Goal: Information Seeking & Learning: Learn about a topic

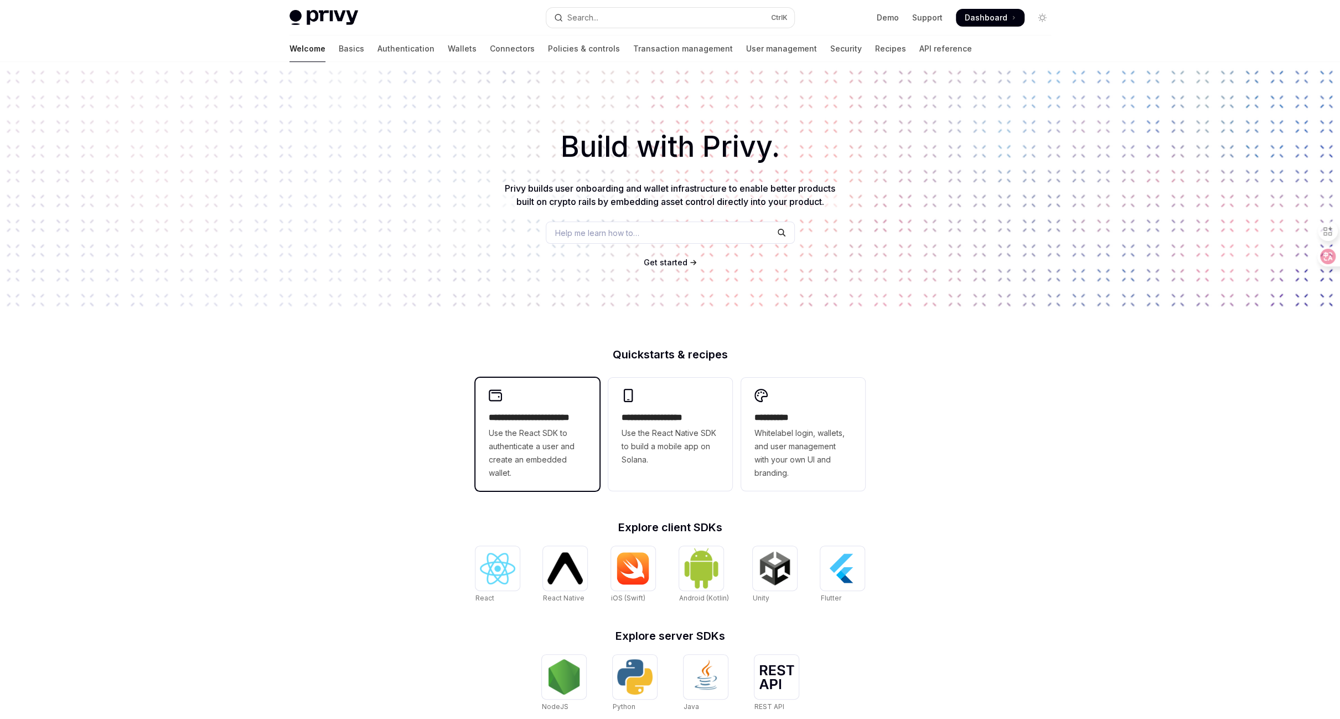
click at [562, 432] on span "Use the React SDK to authenticate a user and create an embedded wallet." at bounding box center [537, 452] width 97 height 53
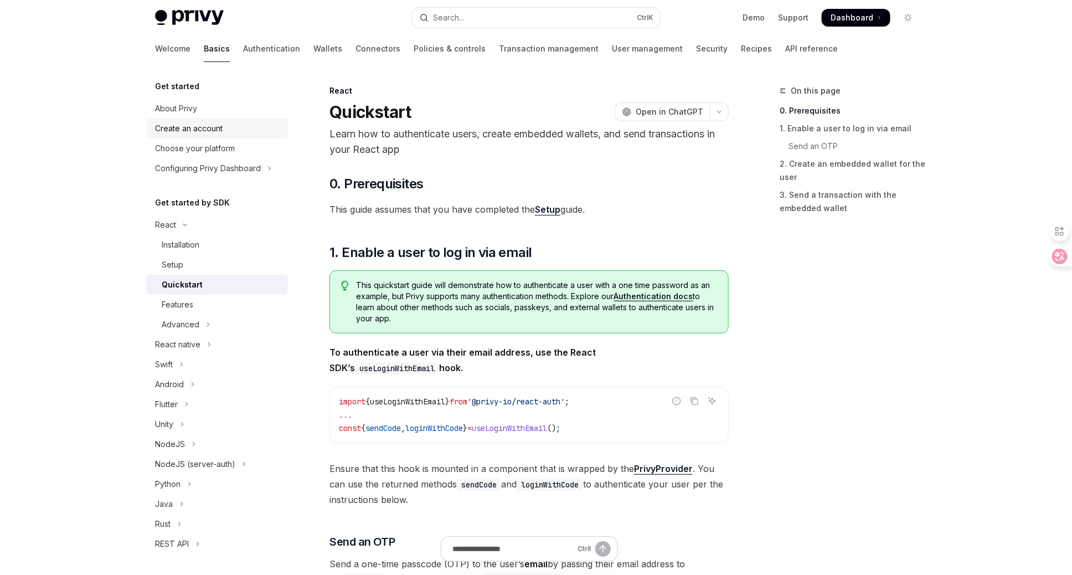
click at [207, 131] on div "Create an account" at bounding box center [189, 128] width 68 height 13
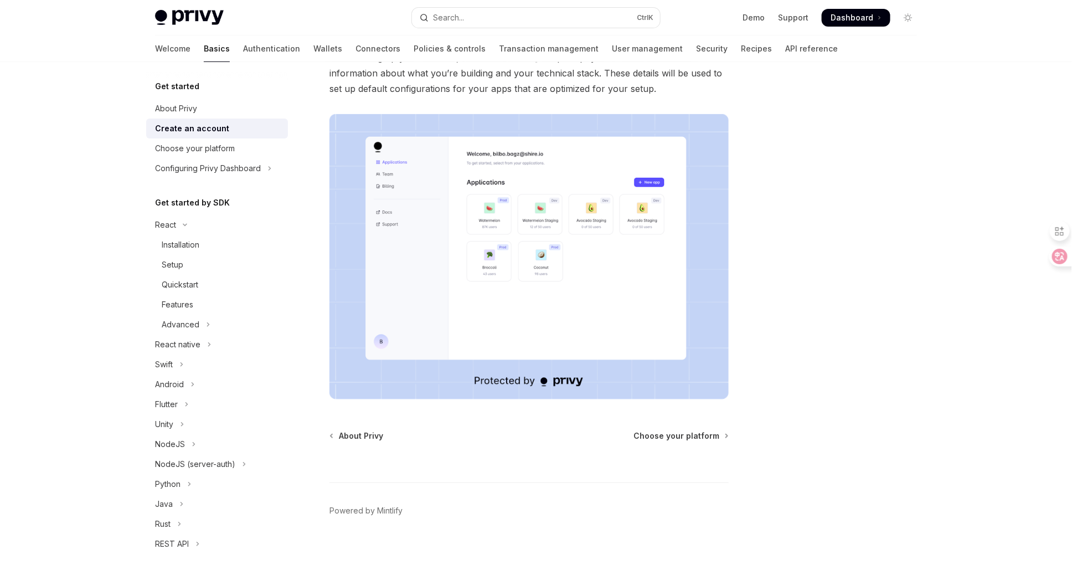
scroll to position [134, 0]
click at [246, 149] on div "Choose your platform" at bounding box center [218, 148] width 126 height 13
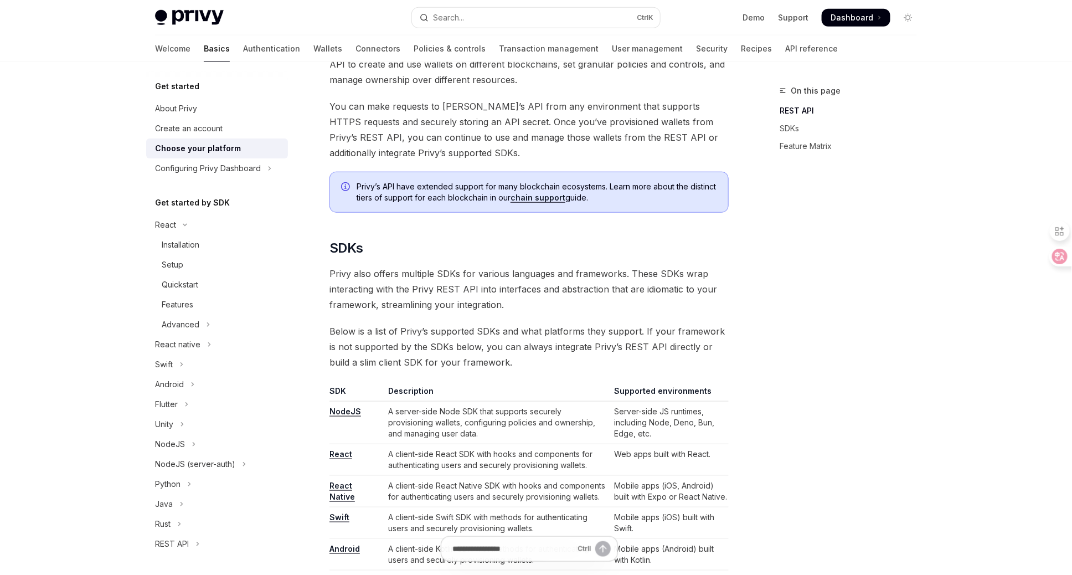
scroll to position [531, 0]
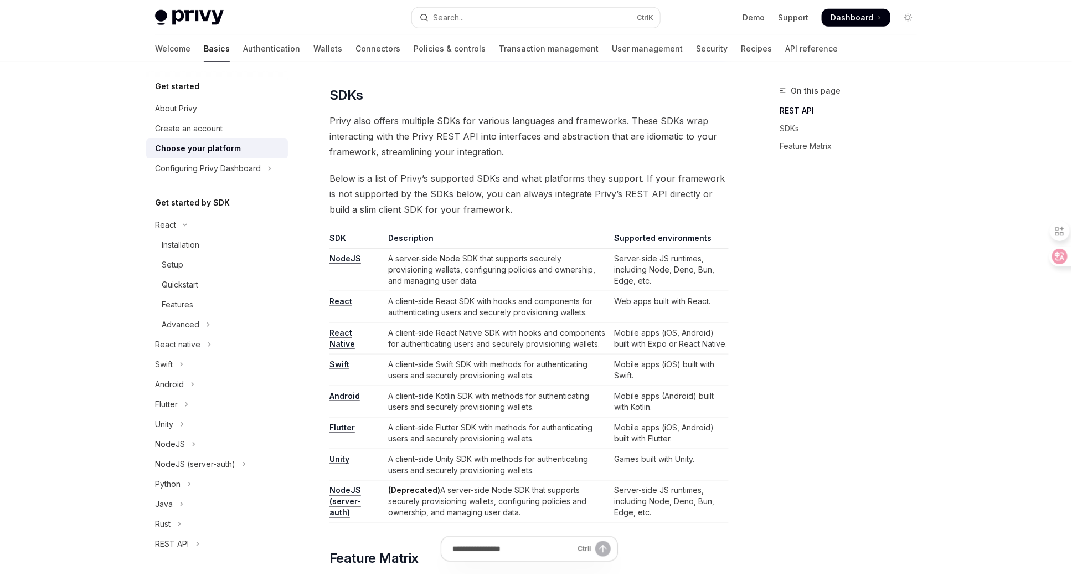
click at [497, 300] on td "A client-side React SDK with hooks and components for authenticating users and …" at bounding box center [497, 307] width 226 height 32
drag, startPoint x: 497, startPoint y: 300, endPoint x: 539, endPoint y: 298, distance: 42.7
click at [539, 298] on td "A client-side React SDK with hooks and components for authenticating users and …" at bounding box center [497, 307] width 226 height 32
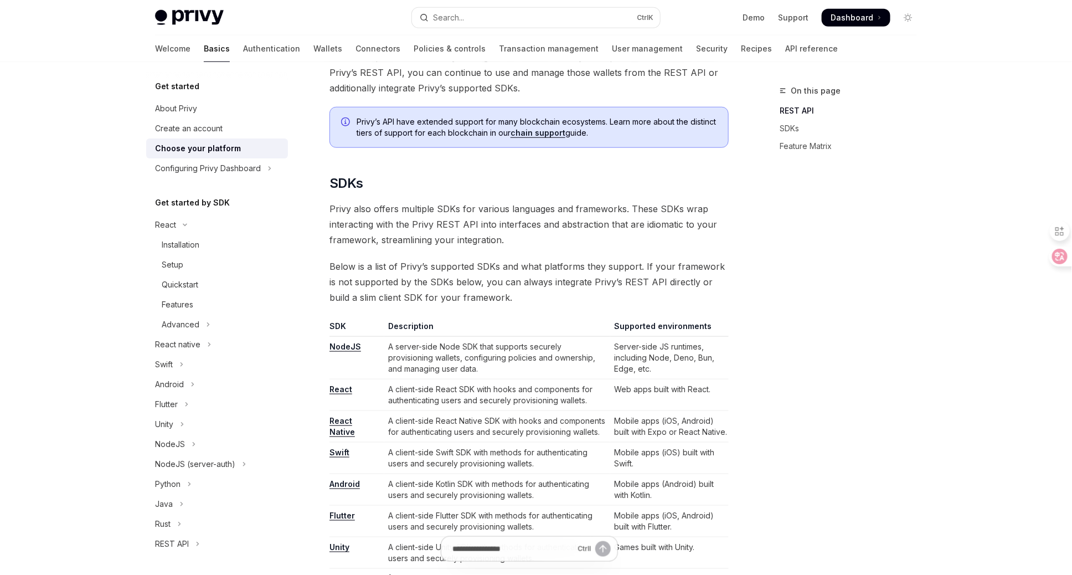
scroll to position [443, 0]
click at [221, 240] on div "Installation" at bounding box center [222, 244] width 120 height 13
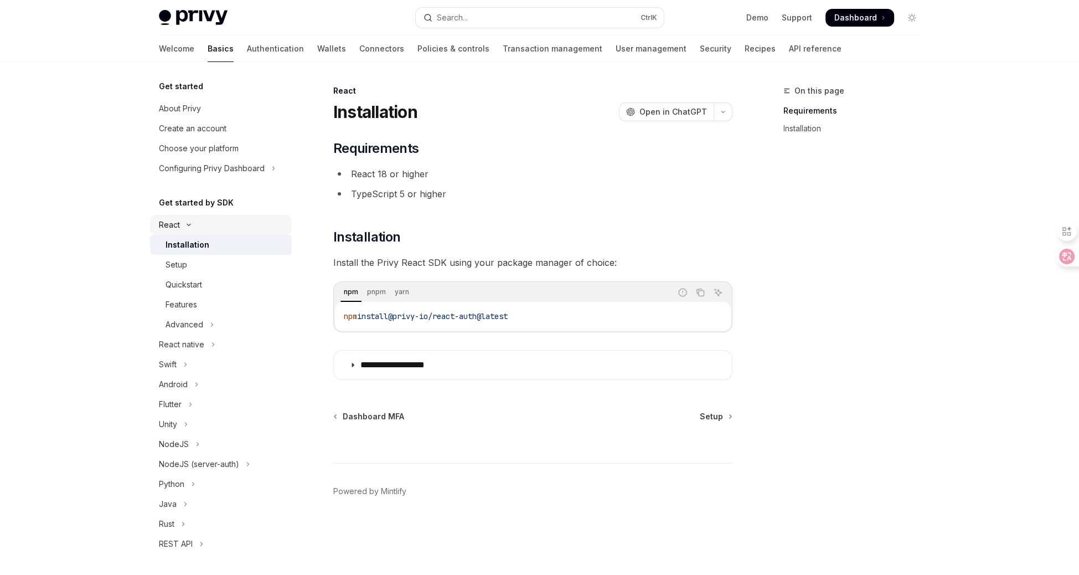
click at [223, 228] on button "React" at bounding box center [221, 225] width 142 height 20
click at [226, 204] on h5 "Get started by SDK" at bounding box center [196, 202] width 75 height 13
click at [199, 110] on div "About Privy" at bounding box center [180, 108] width 42 height 13
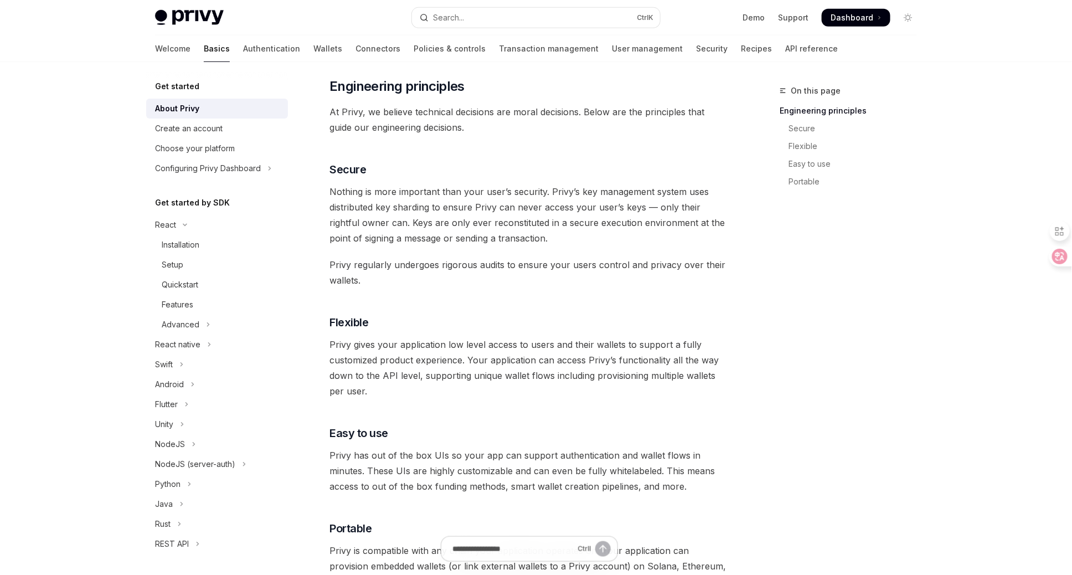
scroll to position [443, 0]
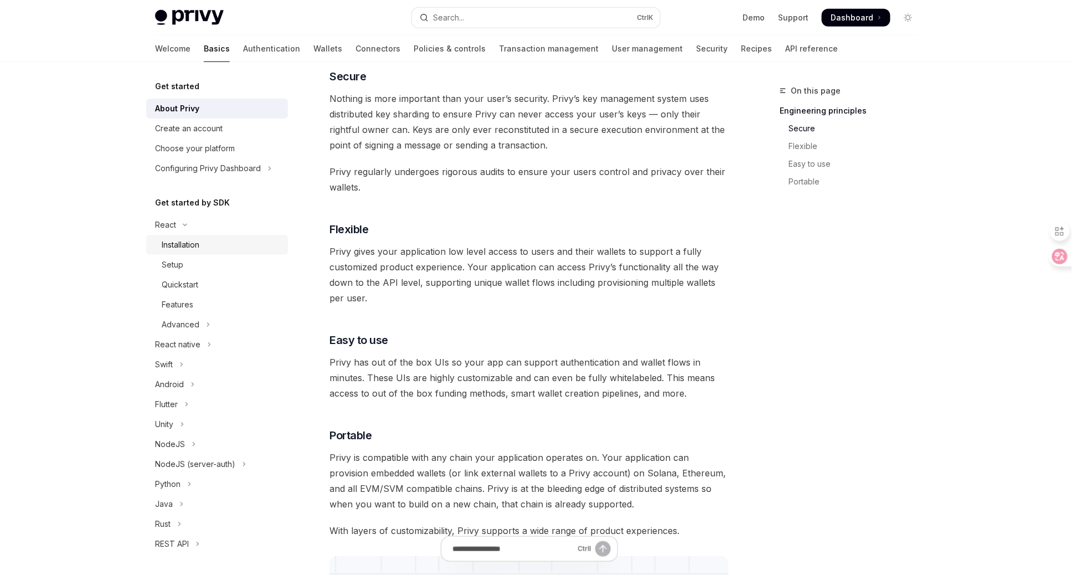
click at [211, 239] on div "Installation" at bounding box center [222, 244] width 120 height 13
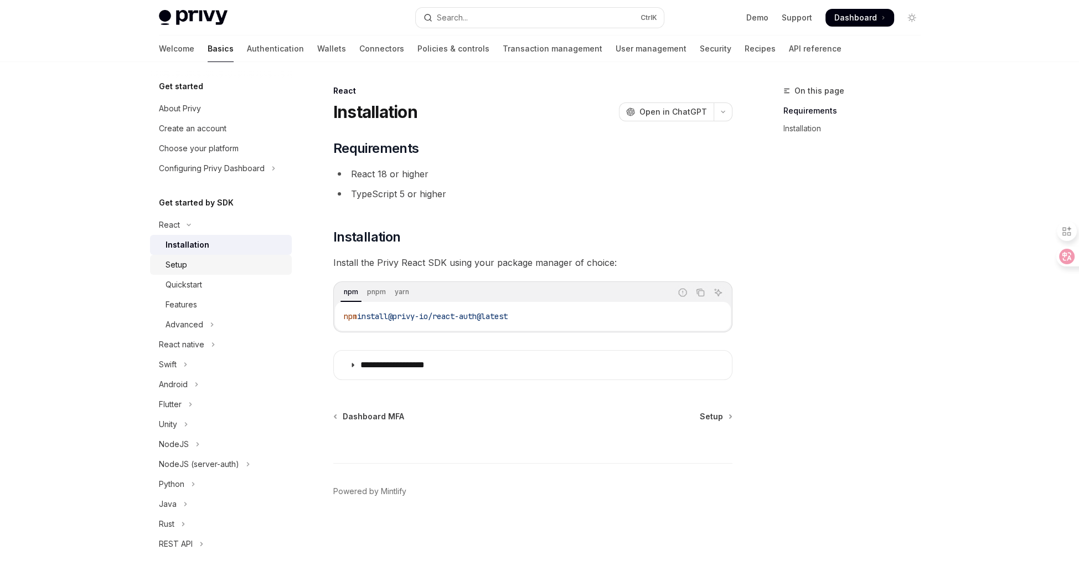
click at [182, 269] on div "Setup" at bounding box center [177, 264] width 22 height 13
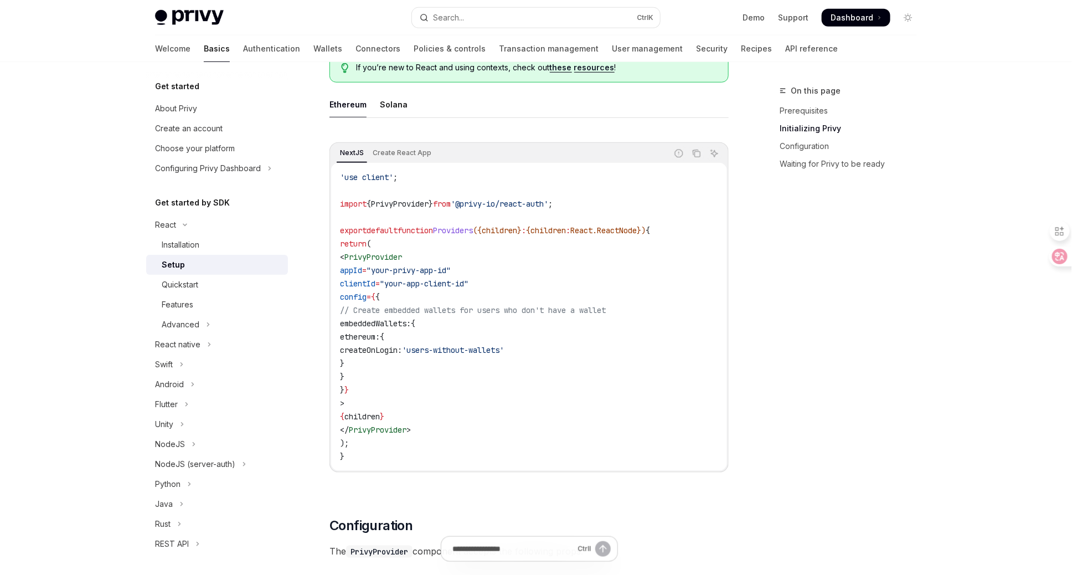
scroll to position [310, 0]
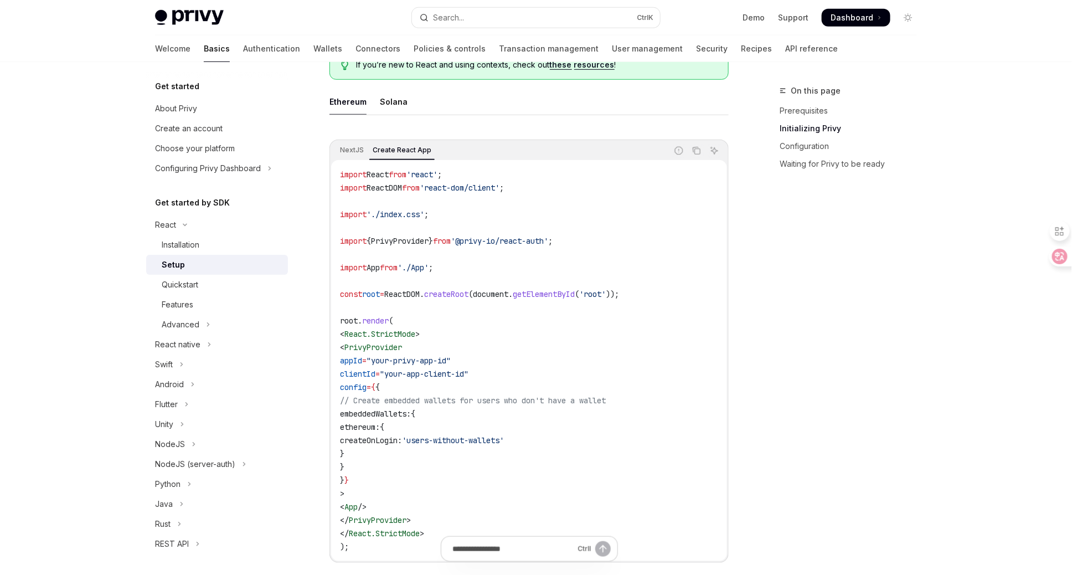
click at [420, 236] on span "PrivyProvider" at bounding box center [400, 241] width 58 height 10
click at [502, 236] on span "'@privy-io/react-auth'" at bounding box center [499, 241] width 97 height 10
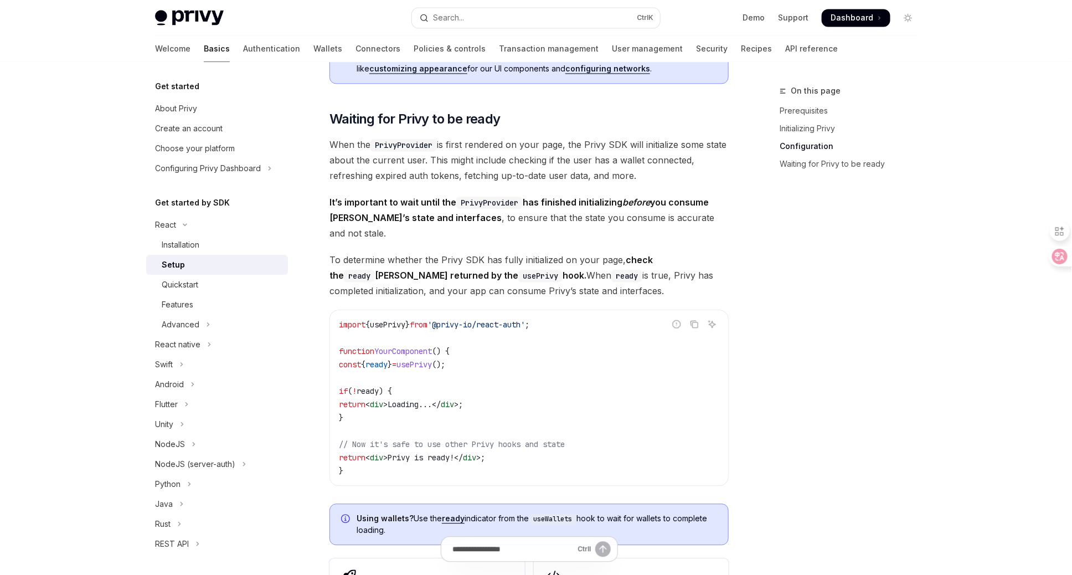
scroll to position [1107, 0]
click at [542, 250] on span "To determine whether the Privy SDK has fully initialized on your page, check th…" at bounding box center [528, 273] width 399 height 47
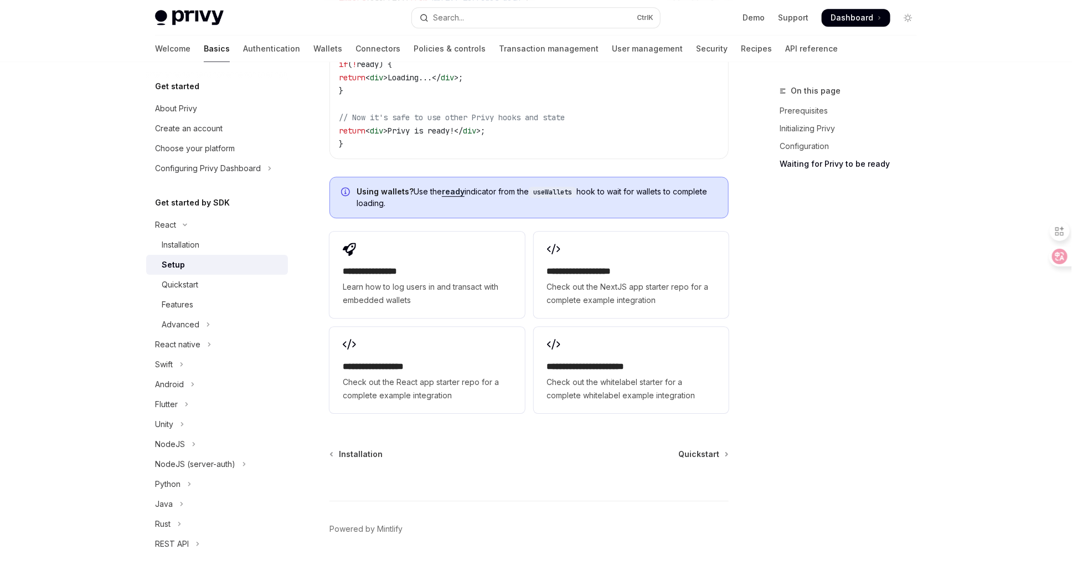
scroll to position [1433, 0]
click at [192, 281] on div "Quickstart" at bounding box center [180, 284] width 37 height 13
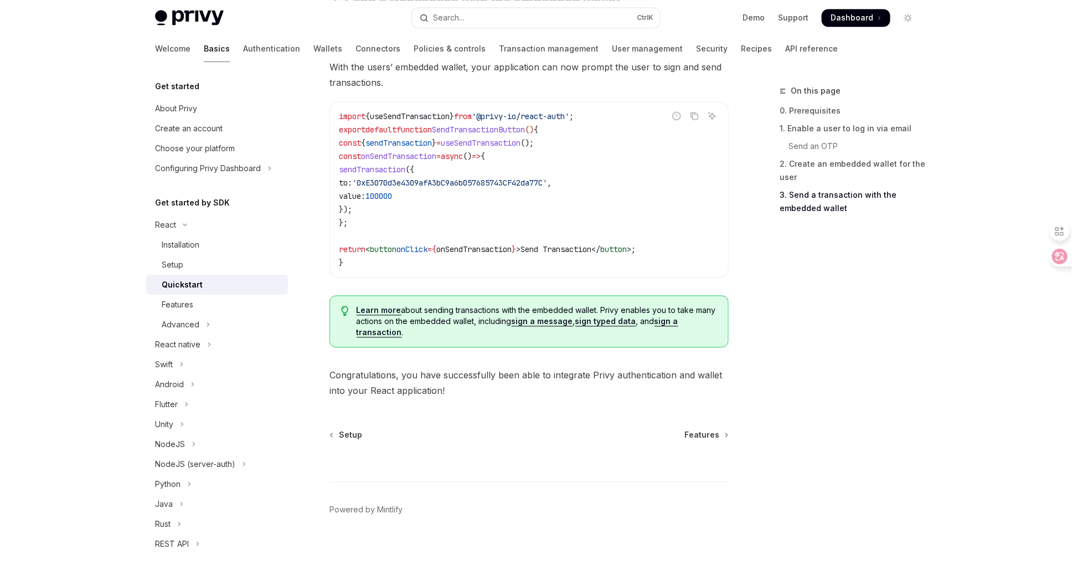
scroll to position [1044, 0]
click at [196, 300] on div "Features" at bounding box center [222, 304] width 120 height 13
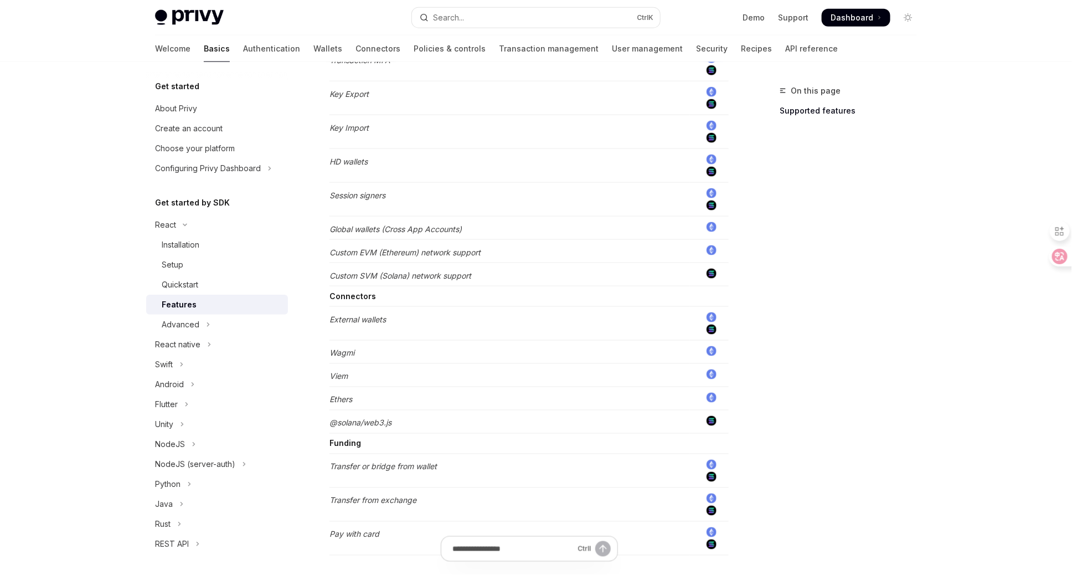
scroll to position [813, 0]
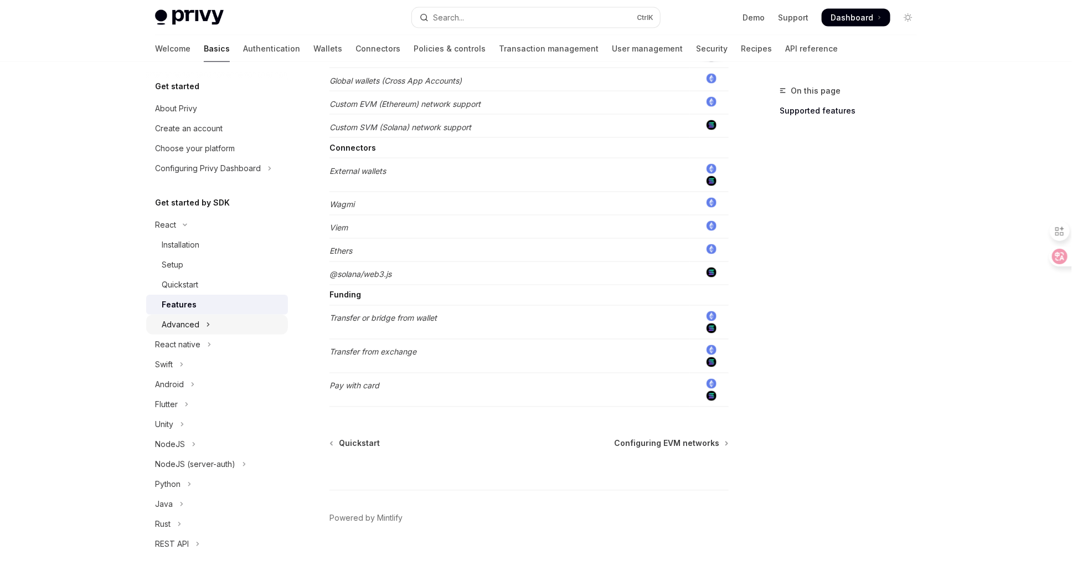
click at [206, 326] on icon "Toggle Advanced section" at bounding box center [208, 324] width 4 height 13
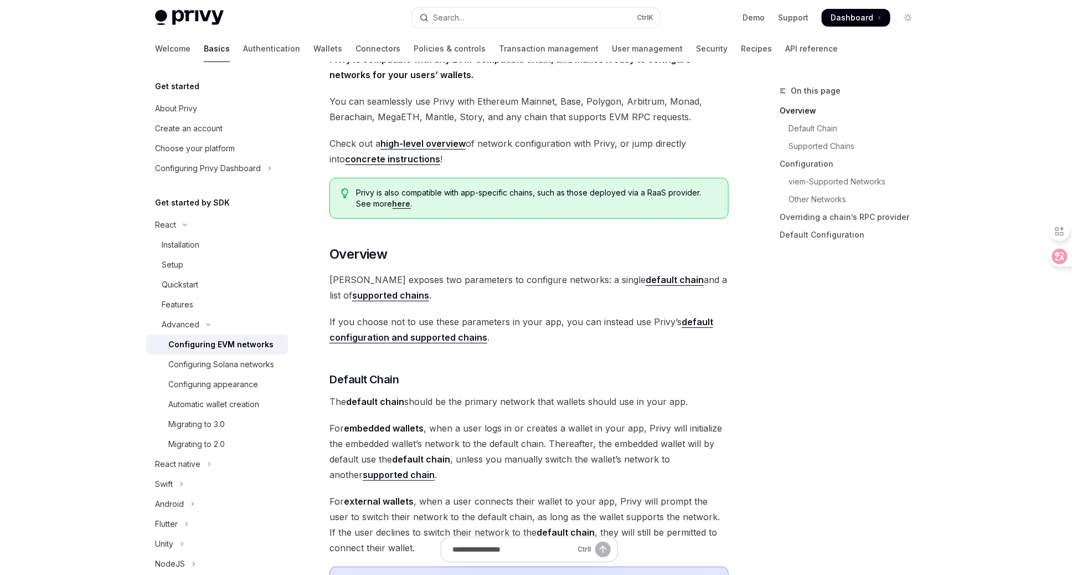
scroll to position [89, 0]
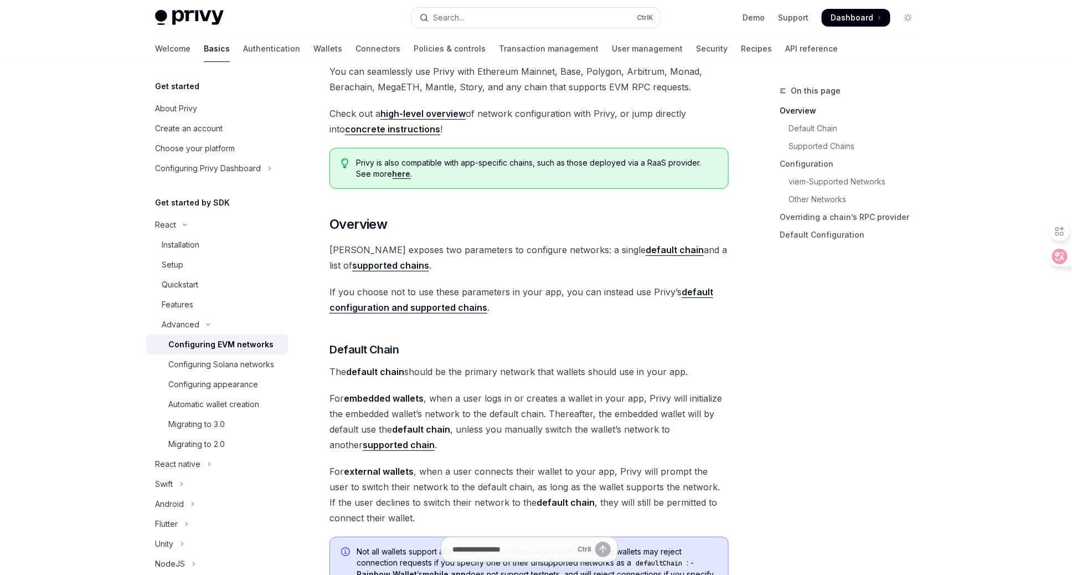
scroll to position [221, 0]
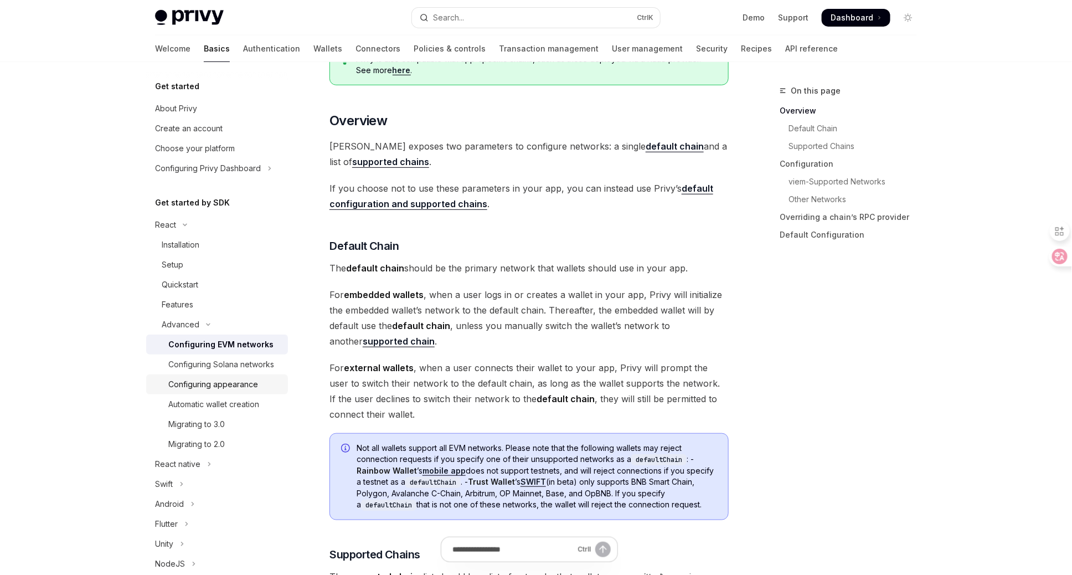
click at [202, 391] on div "Configuring appearance" at bounding box center [213, 384] width 90 height 13
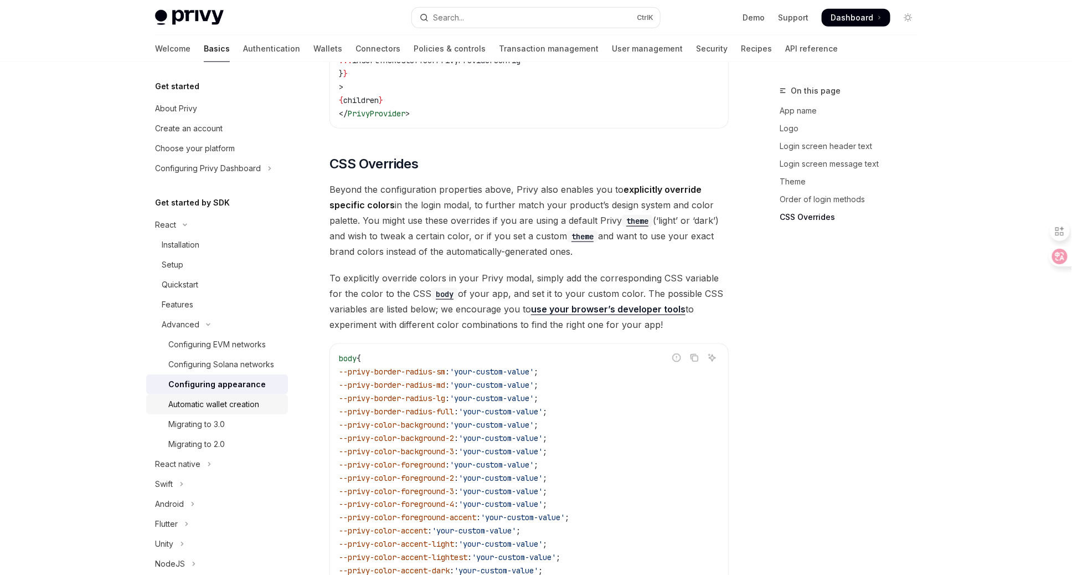
scroll to position [2518, 0]
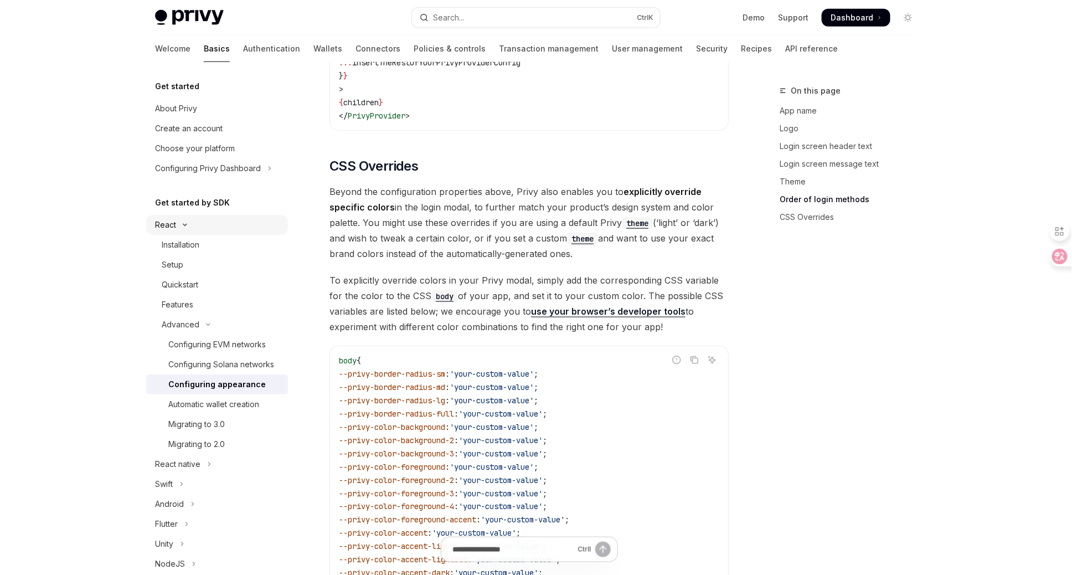
click at [187, 224] on icon "Toggle React section" at bounding box center [184, 225] width 13 height 4
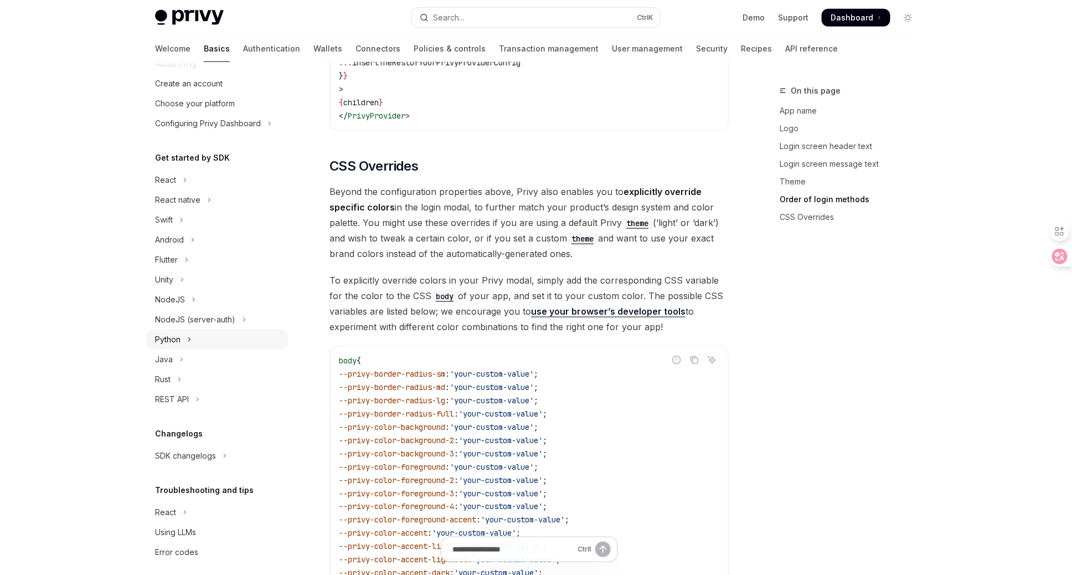
scroll to position [54, 0]
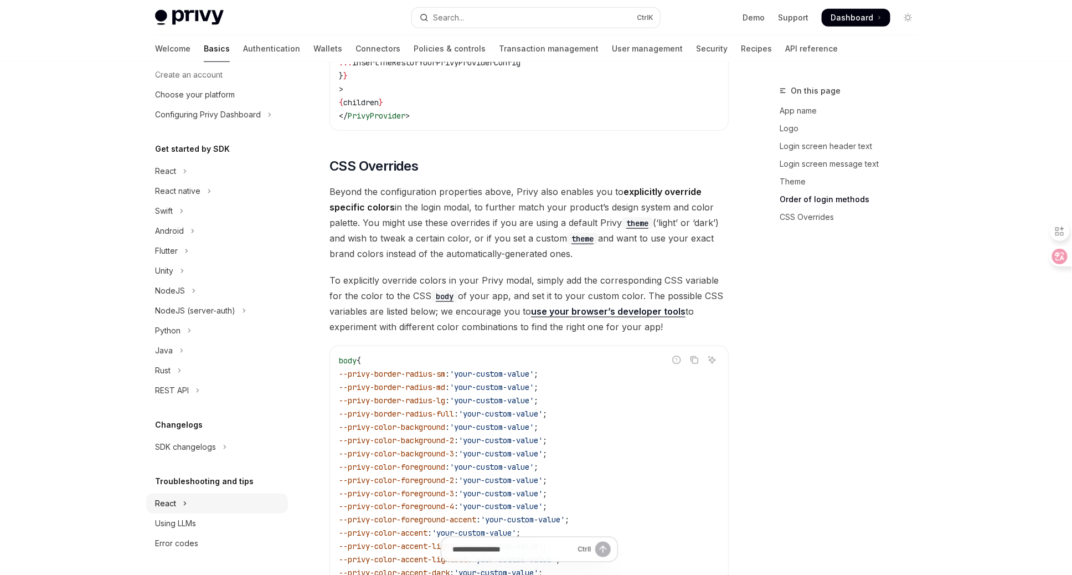
click at [213, 508] on button "React" at bounding box center [217, 503] width 142 height 20
type textarea "*"
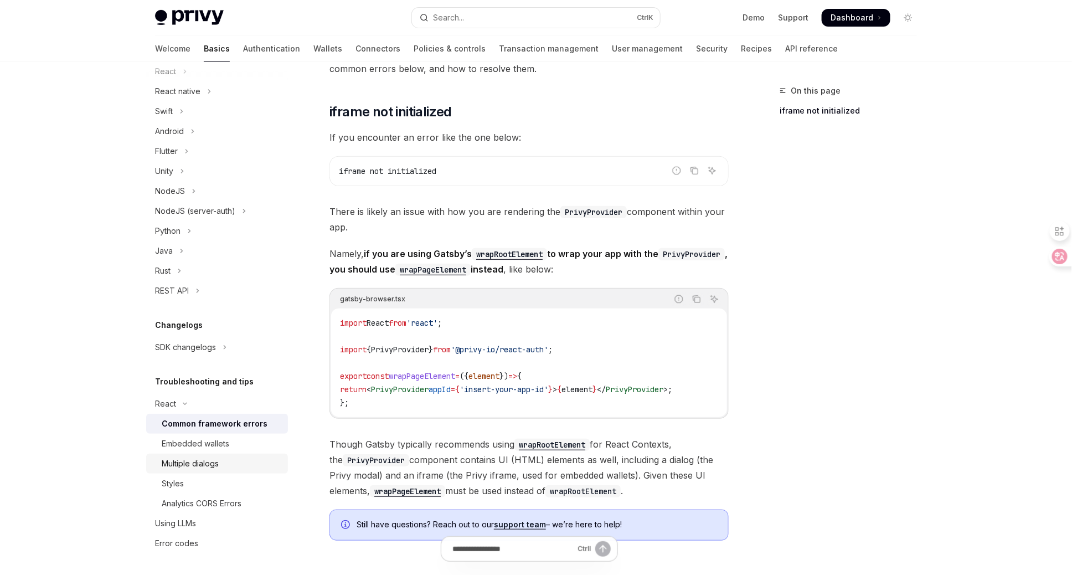
scroll to position [177, 0]
